Goal: Transaction & Acquisition: Book appointment/travel/reservation

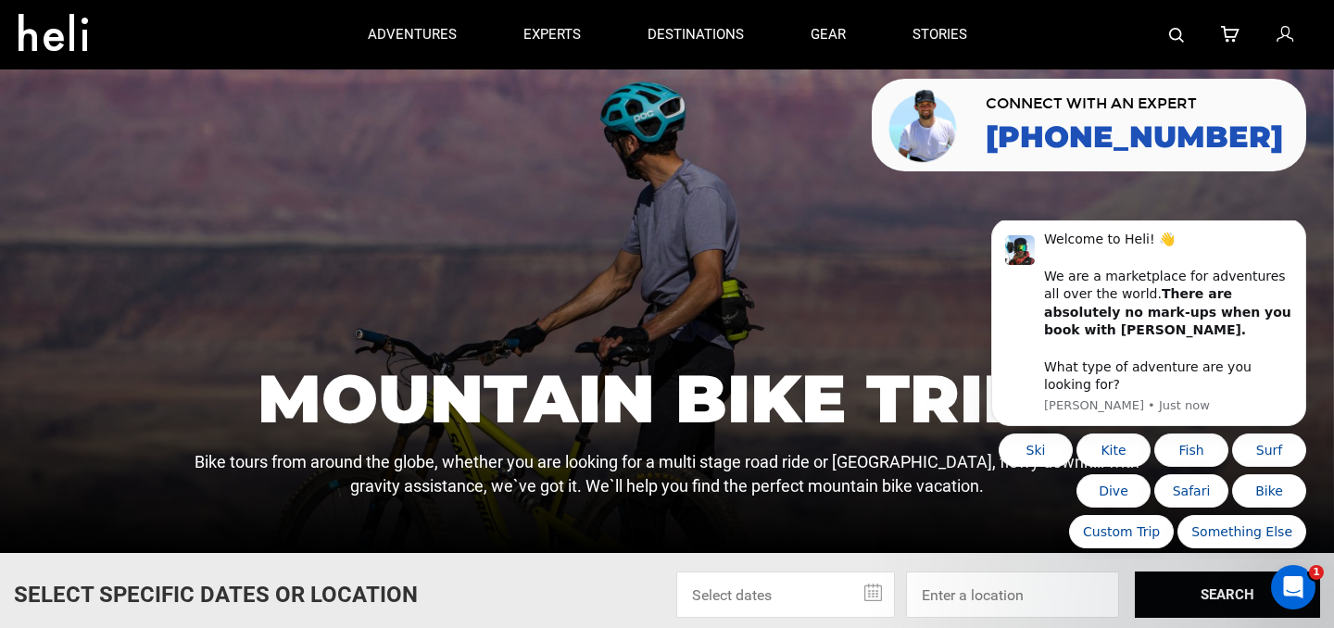
scroll to position [31, 0]
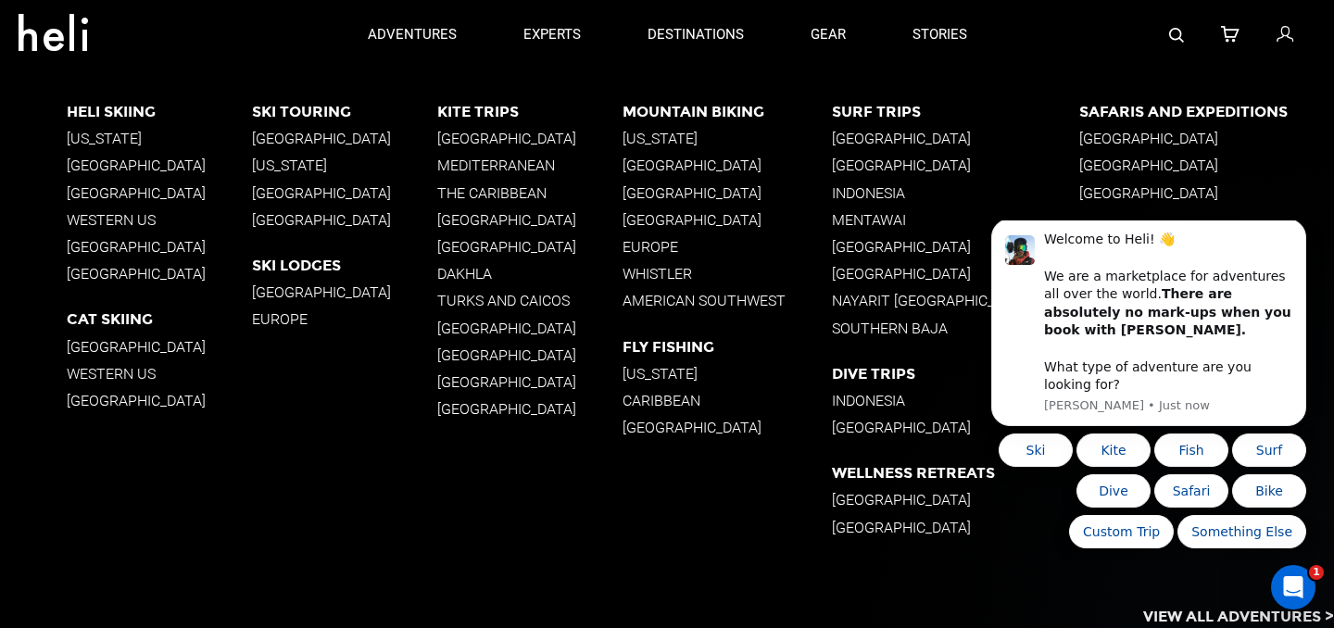
click at [647, 245] on p "Europe" at bounding box center [727, 247] width 209 height 18
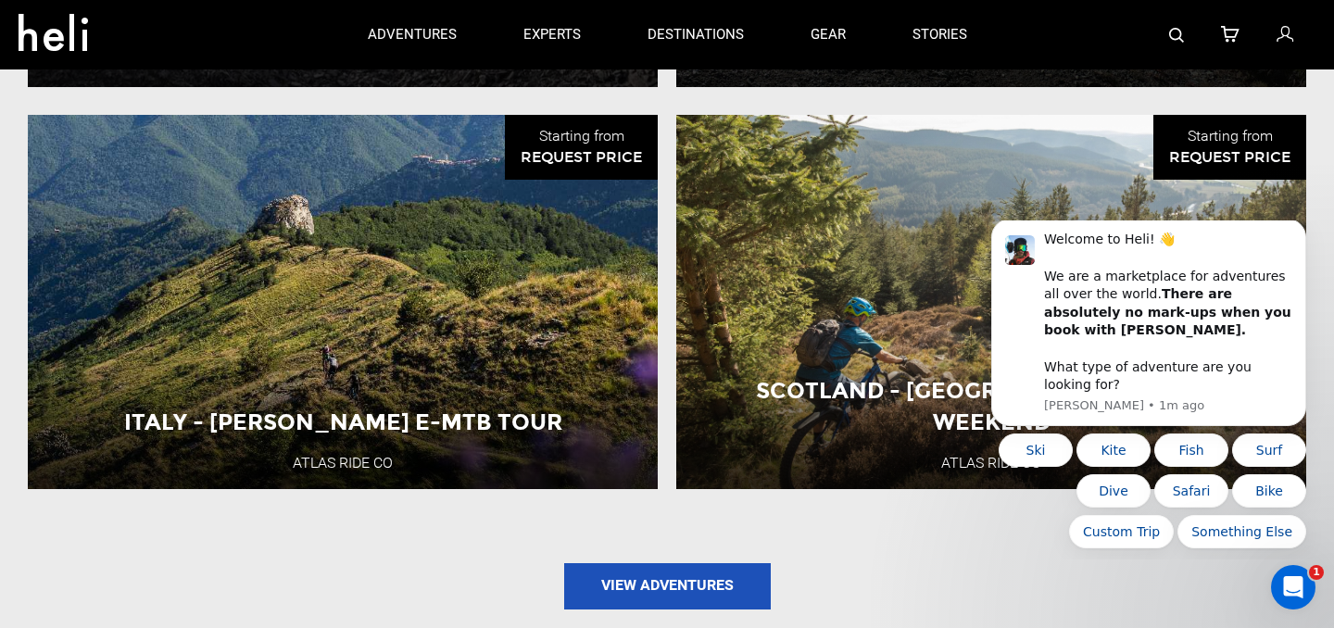
scroll to position [2104, 0]
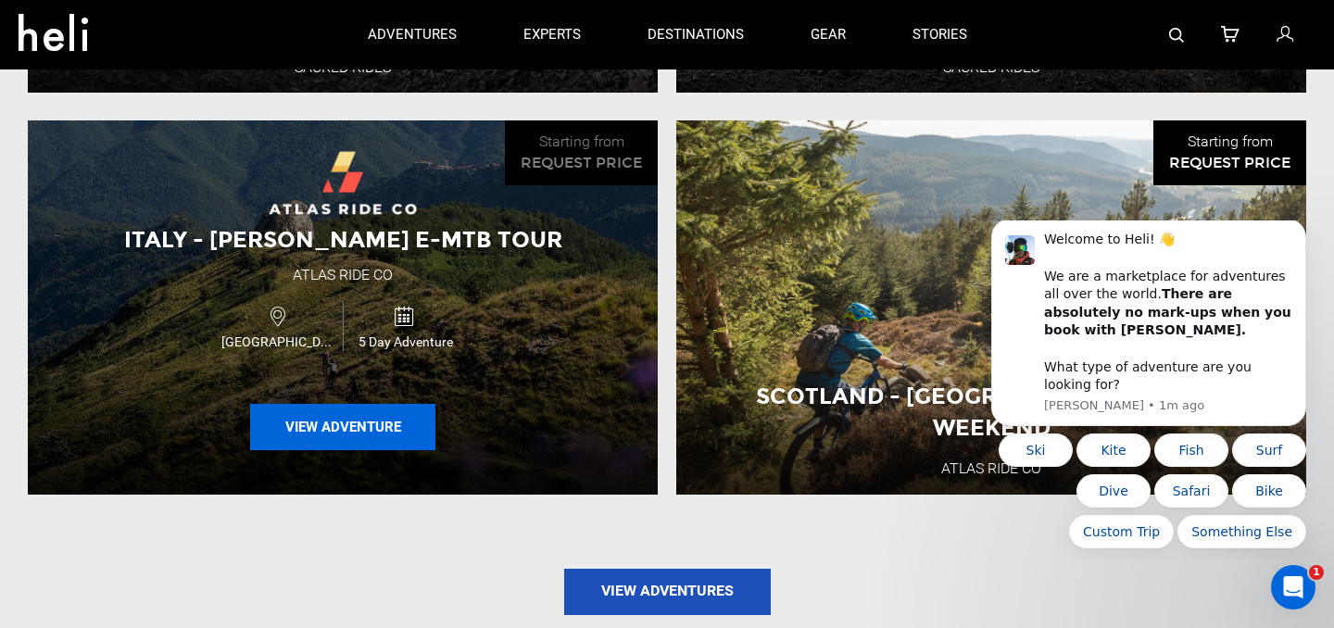
click at [354, 416] on button "View Adventure" at bounding box center [342, 427] width 185 height 46
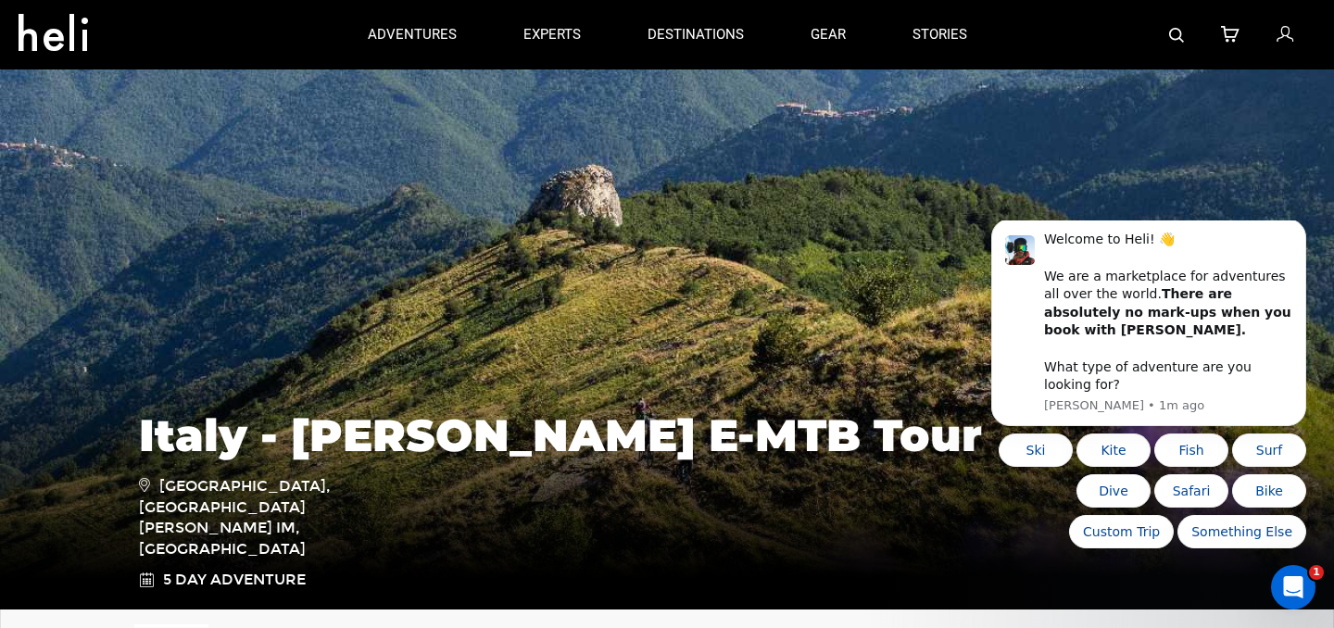
scroll to position [16, 0]
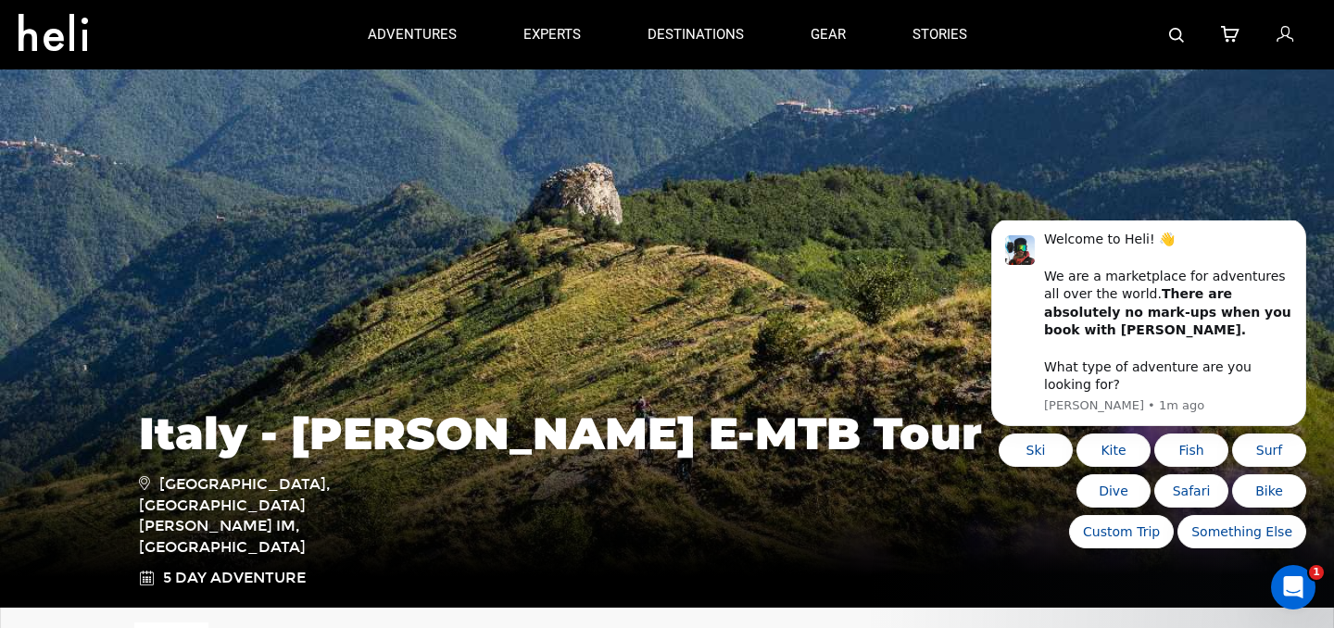
click at [953, 328] on img at bounding box center [667, 330] width 1334 height 556
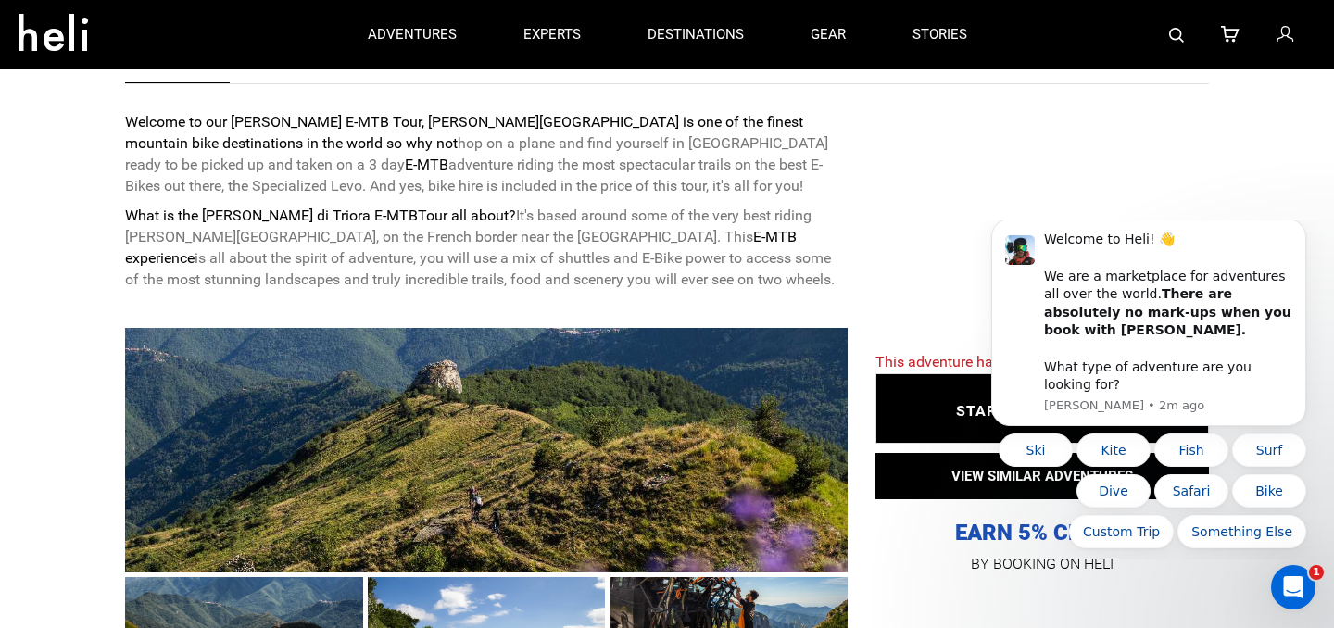
scroll to position [662, 0]
